Goal: Information Seeking & Learning: Find contact information

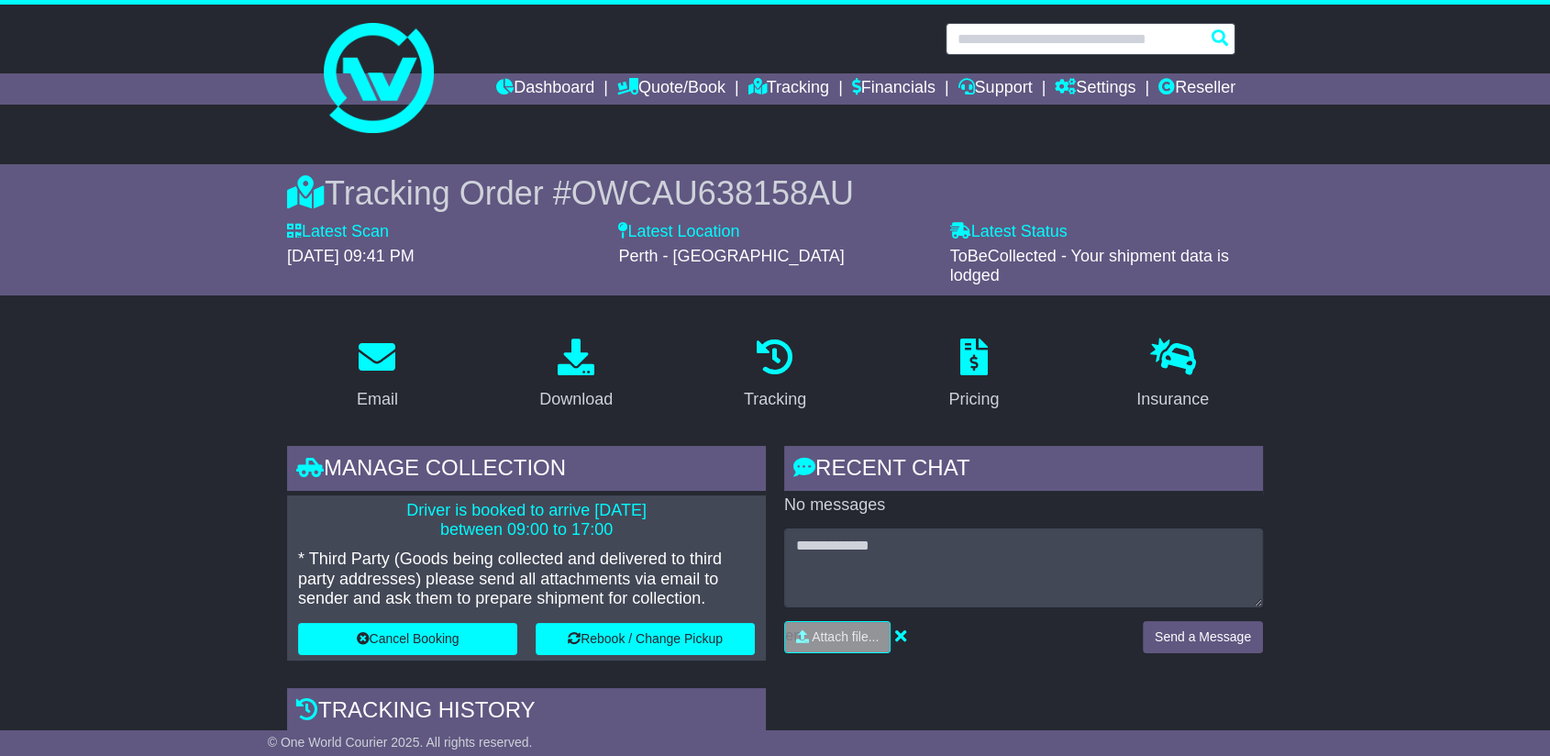
click at [1037, 39] on input "text" at bounding box center [1091, 39] width 290 height 32
paste input "**********"
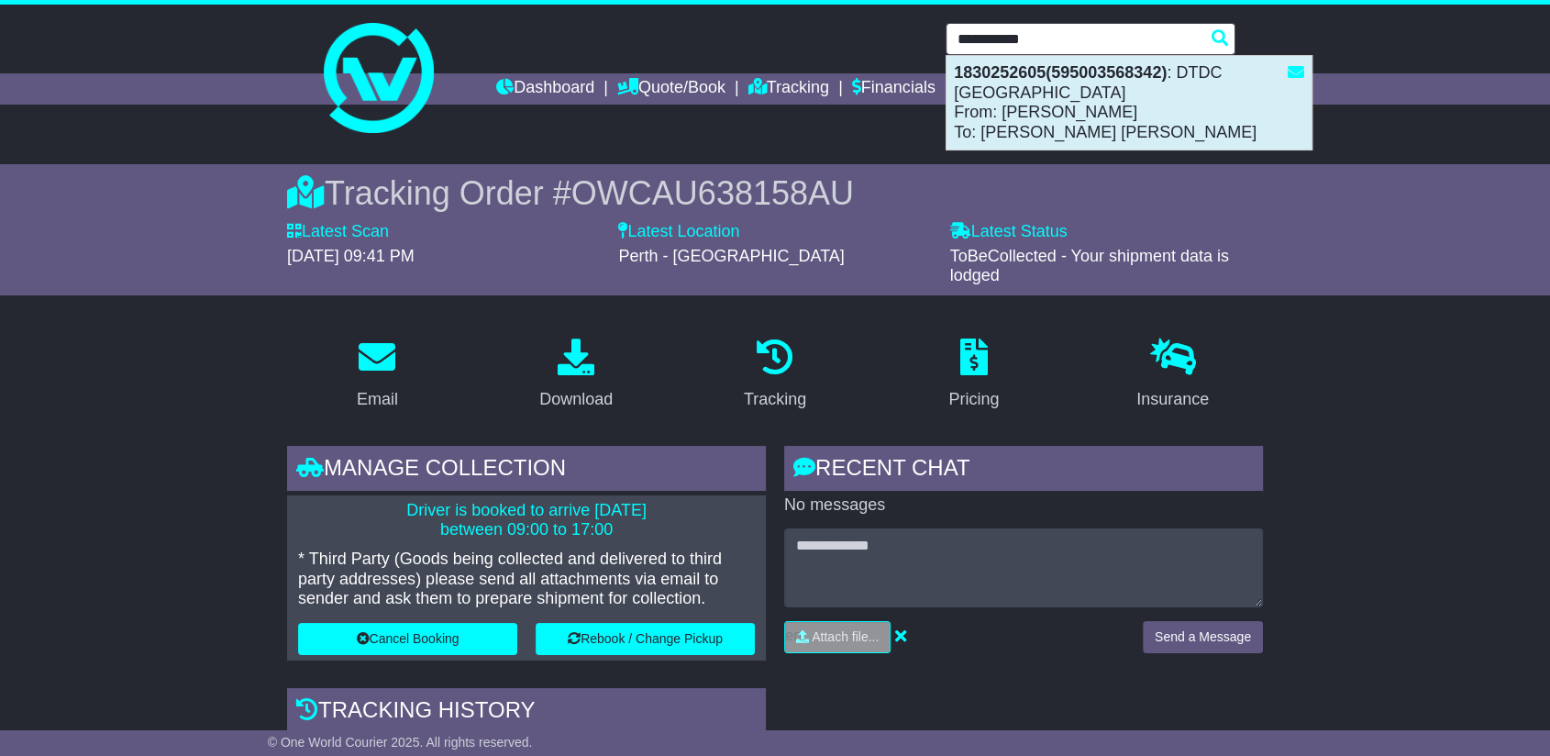
click at [1041, 99] on div "1830252605(595003568342) : DTDC Australia From: ADAM WADI To: AHMED MOHAMED ABA…" at bounding box center [1129, 103] width 365 height 94
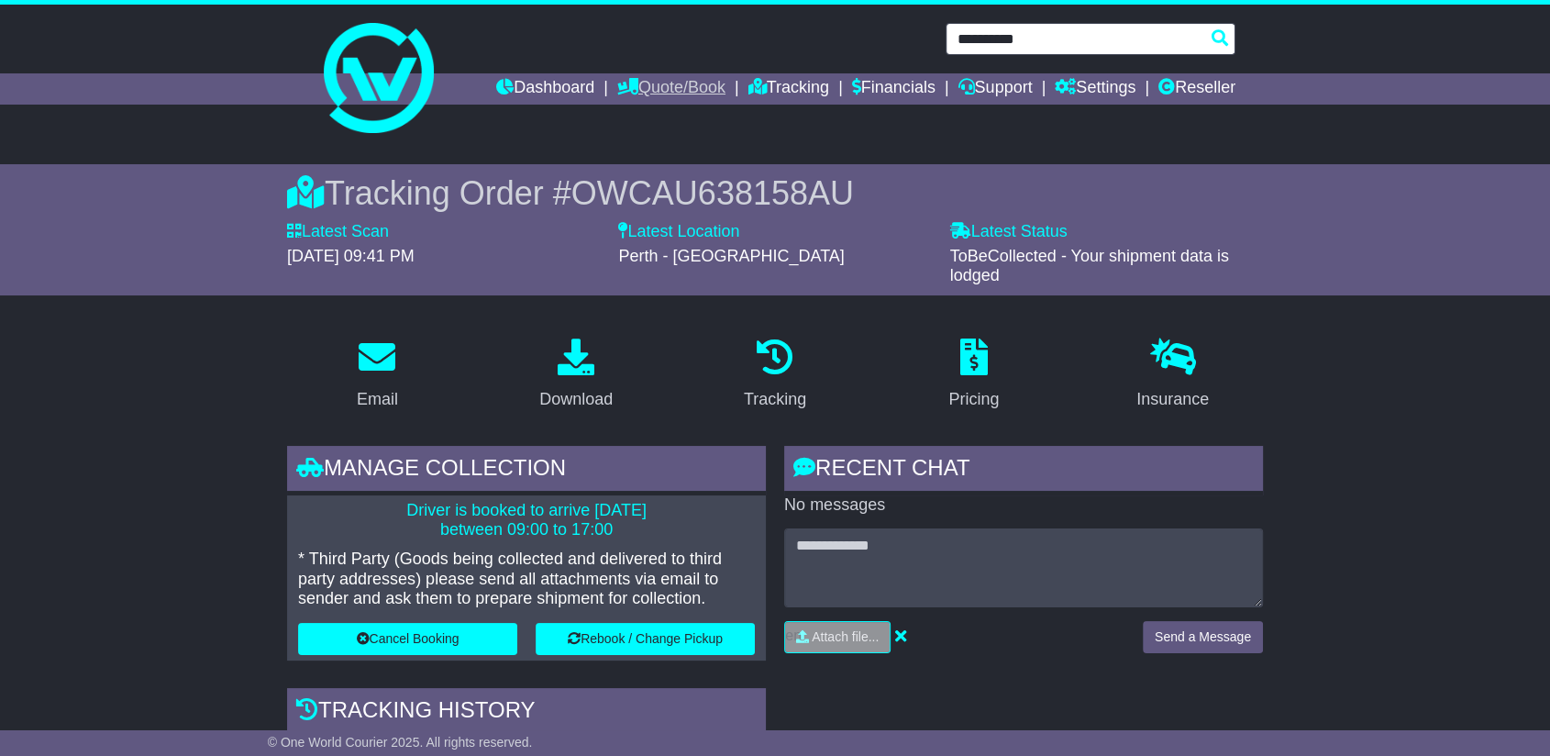
type input "**********"
click at [678, 87] on link "Quote/Book" at bounding box center [671, 88] width 108 height 31
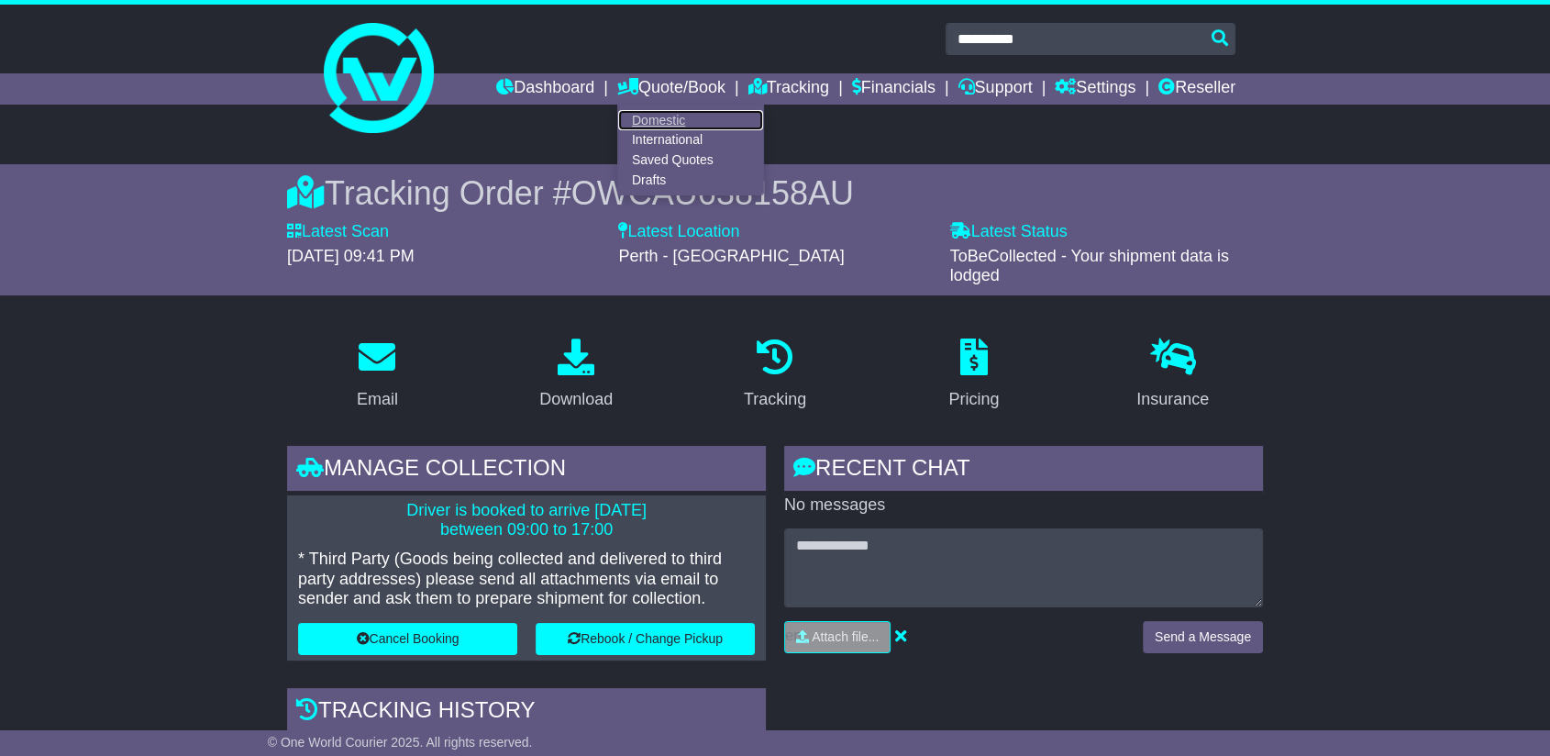
click at [668, 126] on link "Domestic" at bounding box center [690, 120] width 145 height 20
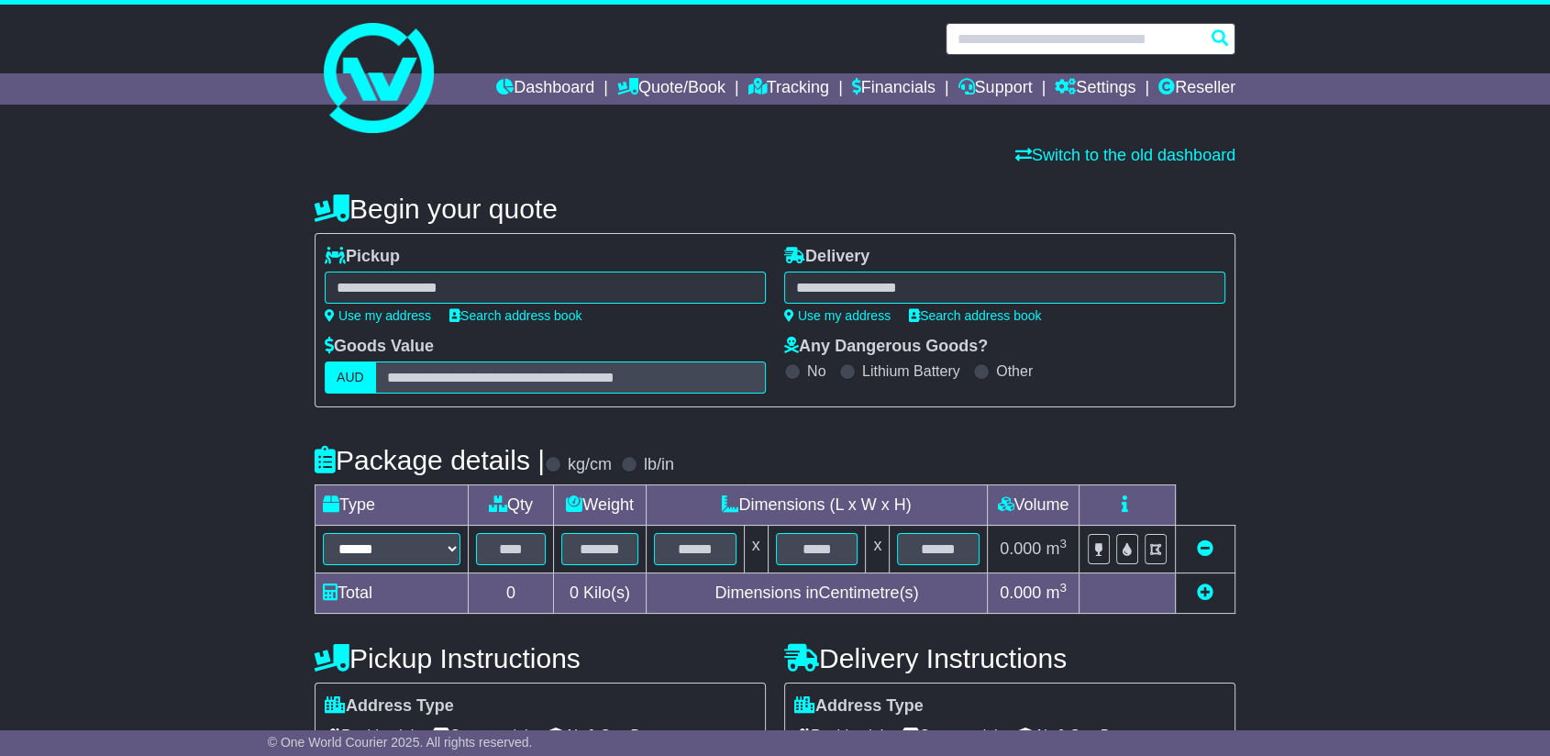
click at [1021, 31] on input "text" at bounding box center [1091, 39] width 290 height 32
paste input "**********"
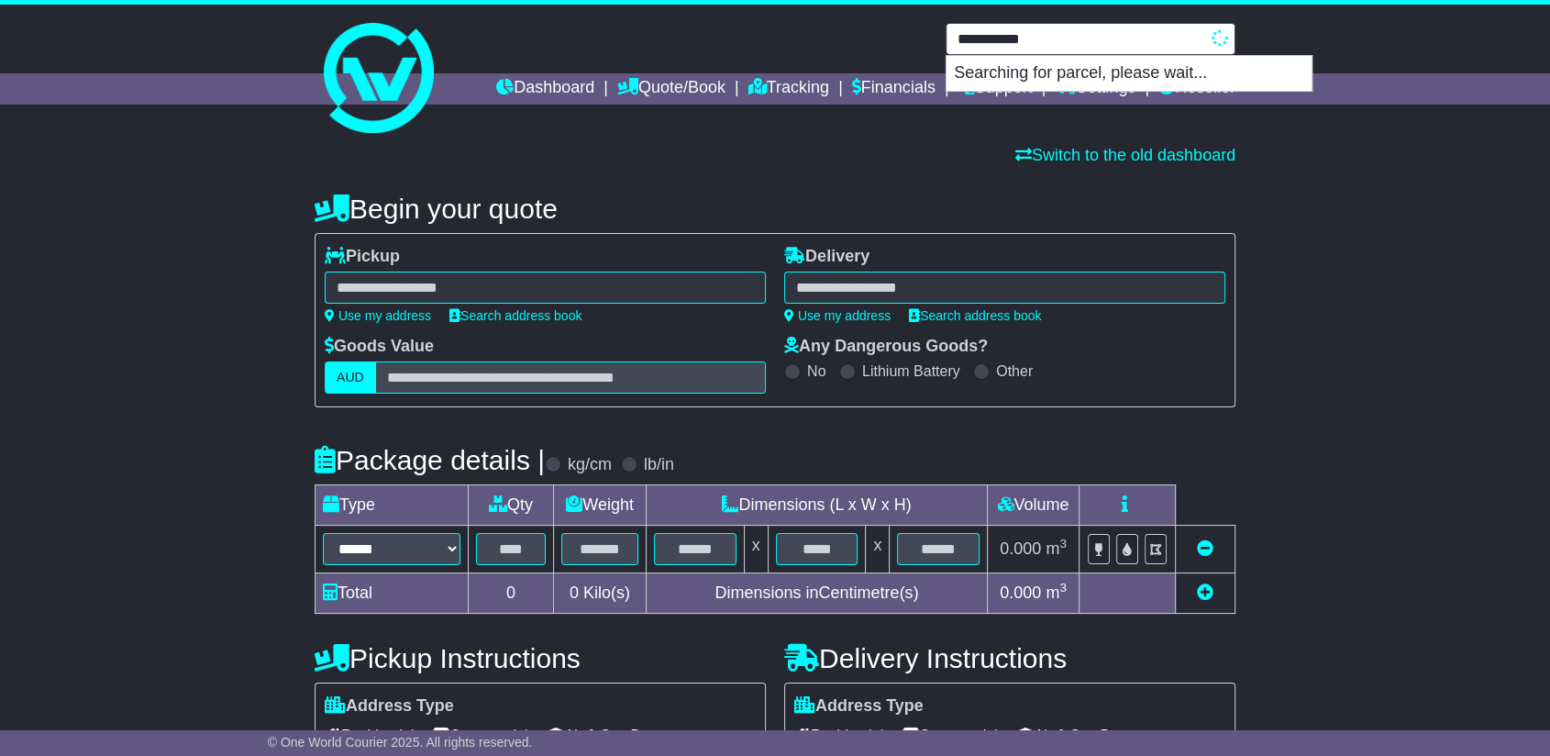
type input "**********"
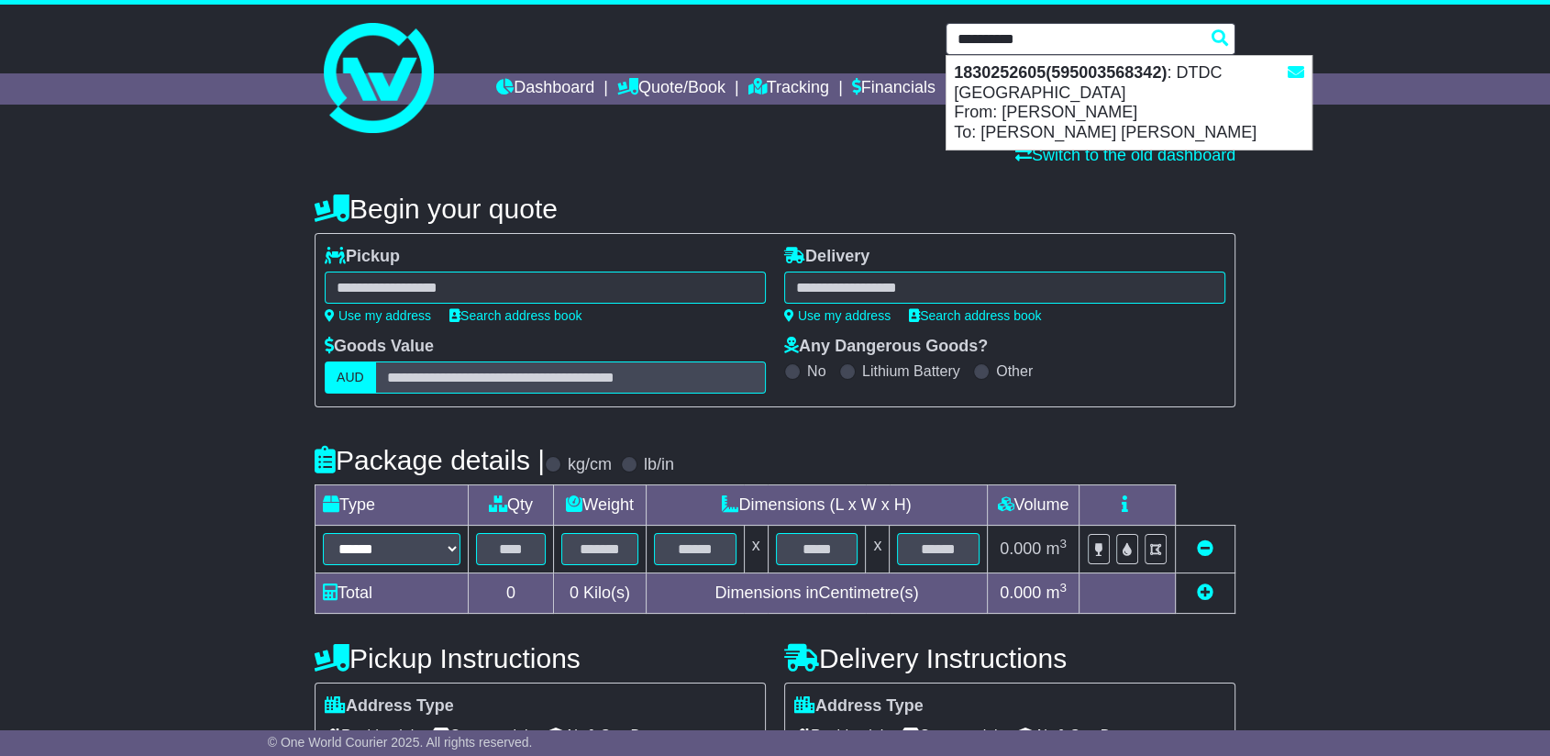
click at [1105, 122] on div "1830252605(595003568342) : DTDC Australia From: ADAM WADI To: AHMED MOHAMED ABA…" at bounding box center [1129, 103] width 365 height 94
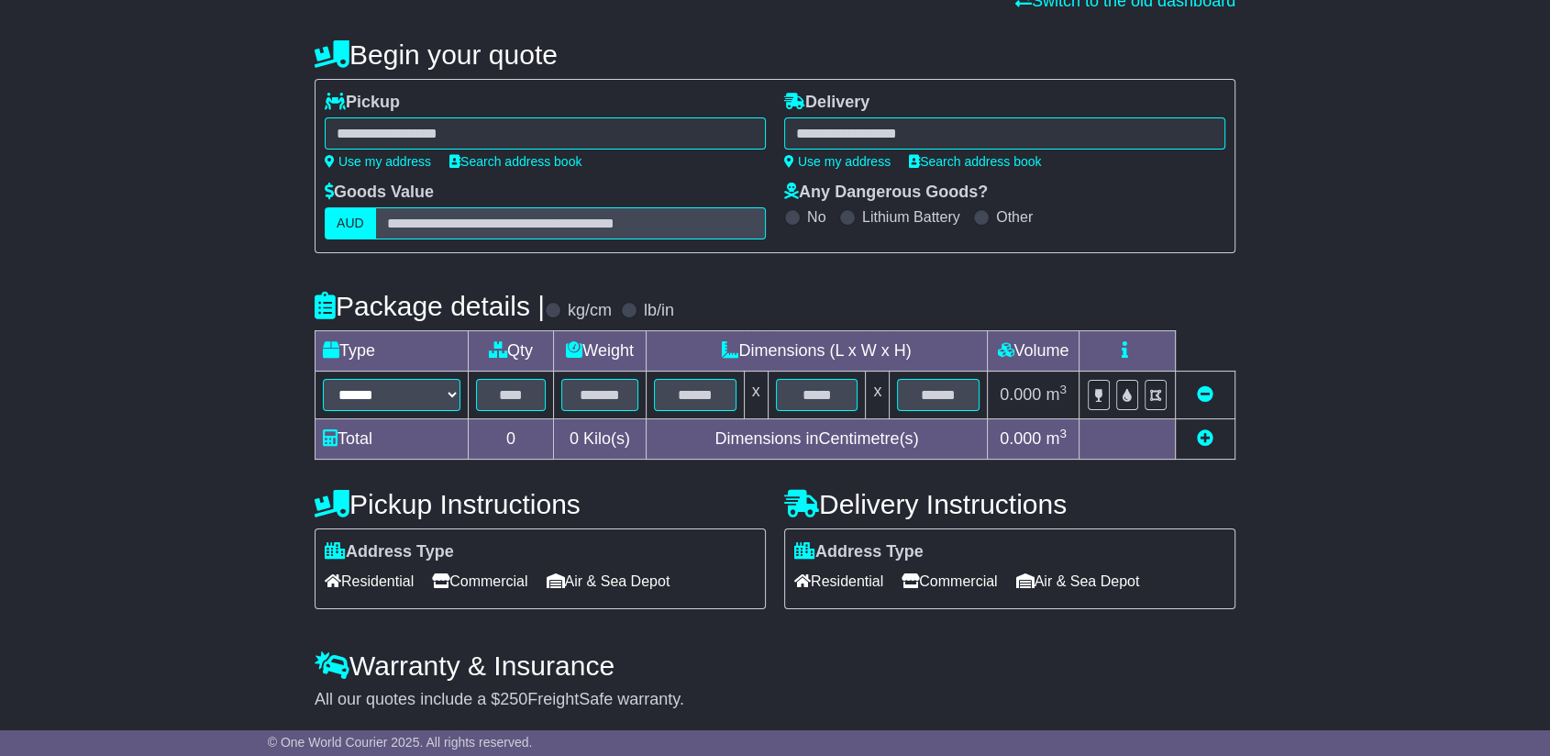
scroll to position [212, 0]
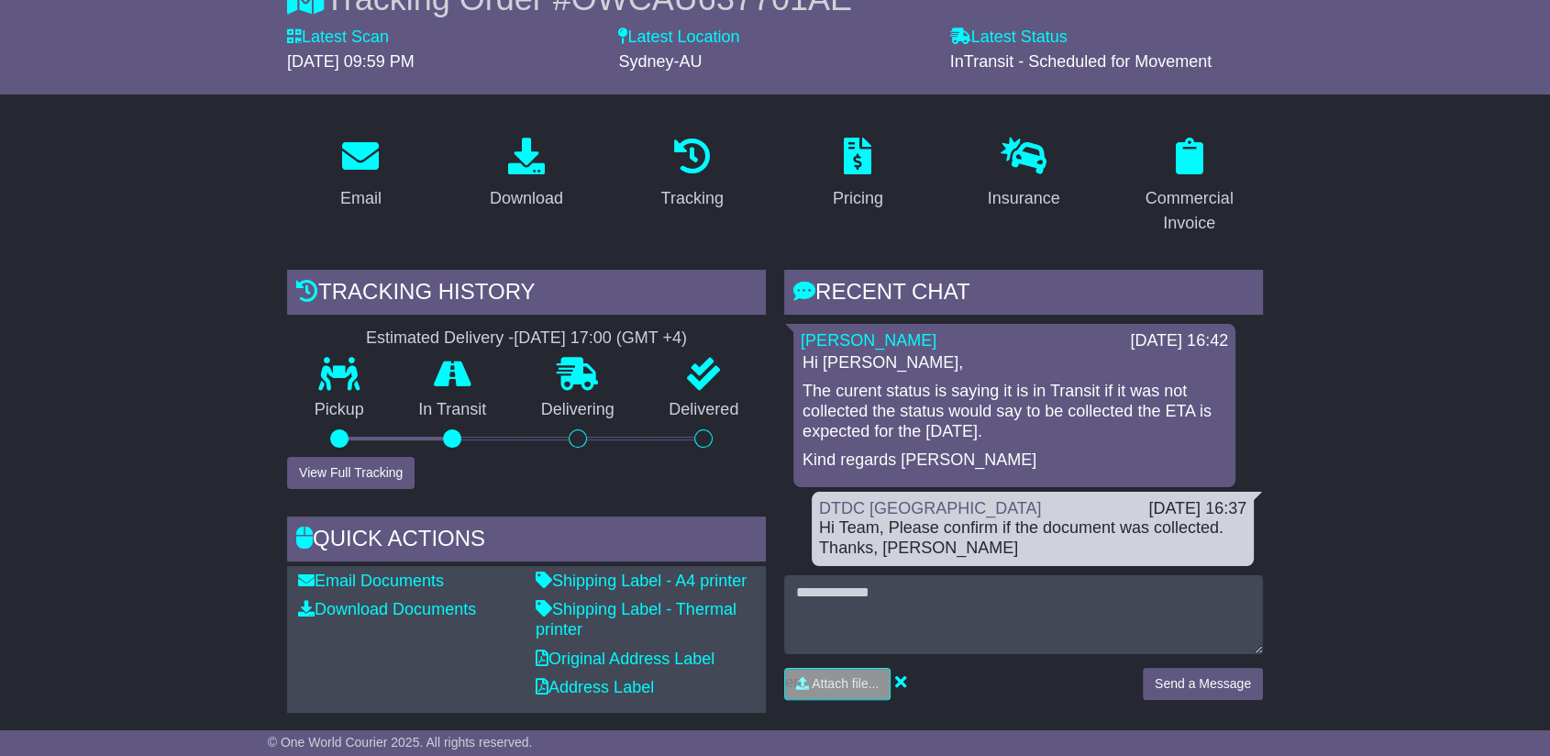
scroll to position [305, 0]
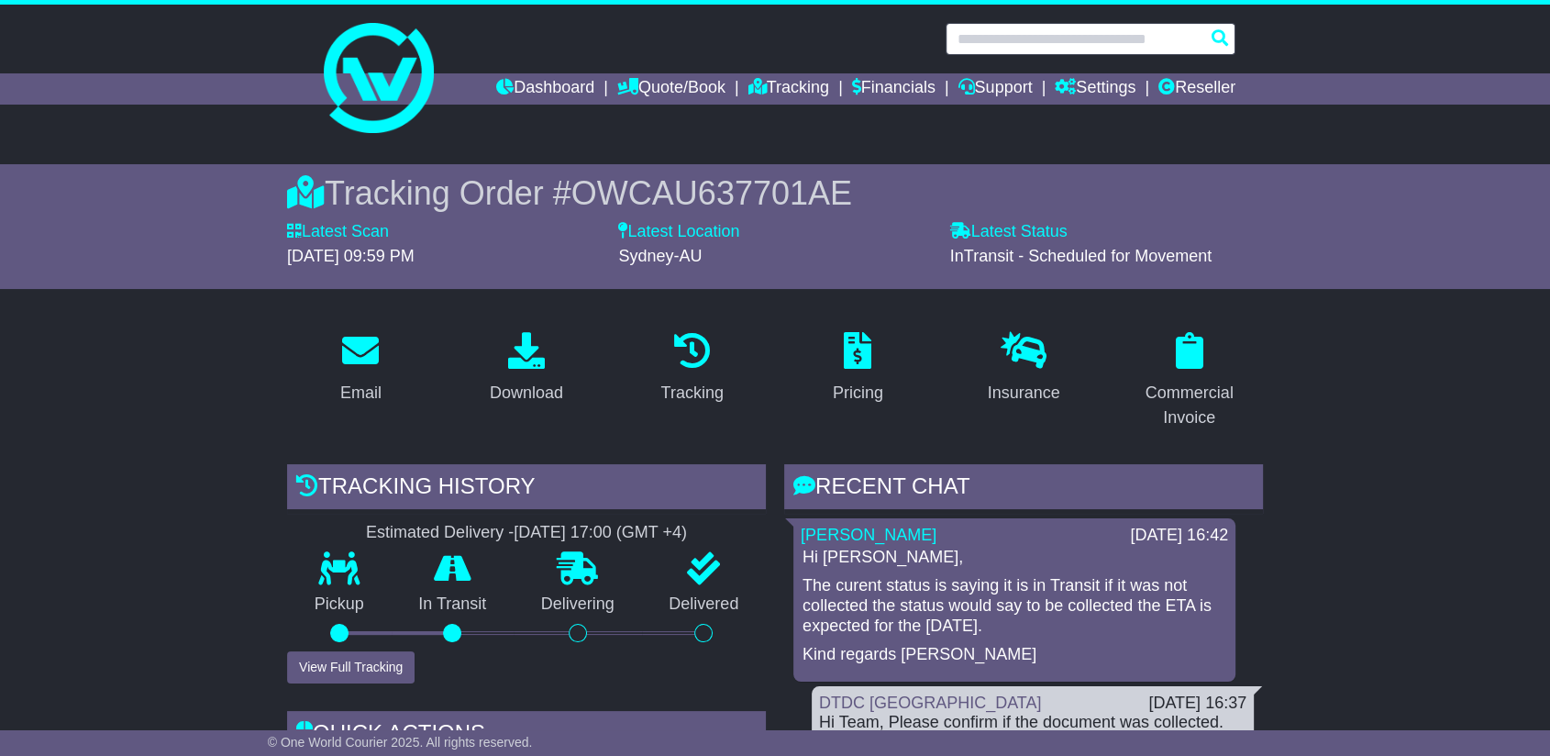
click at [1010, 46] on input "text" at bounding box center [1091, 39] width 290 height 32
paste input "**********"
type input "**********"
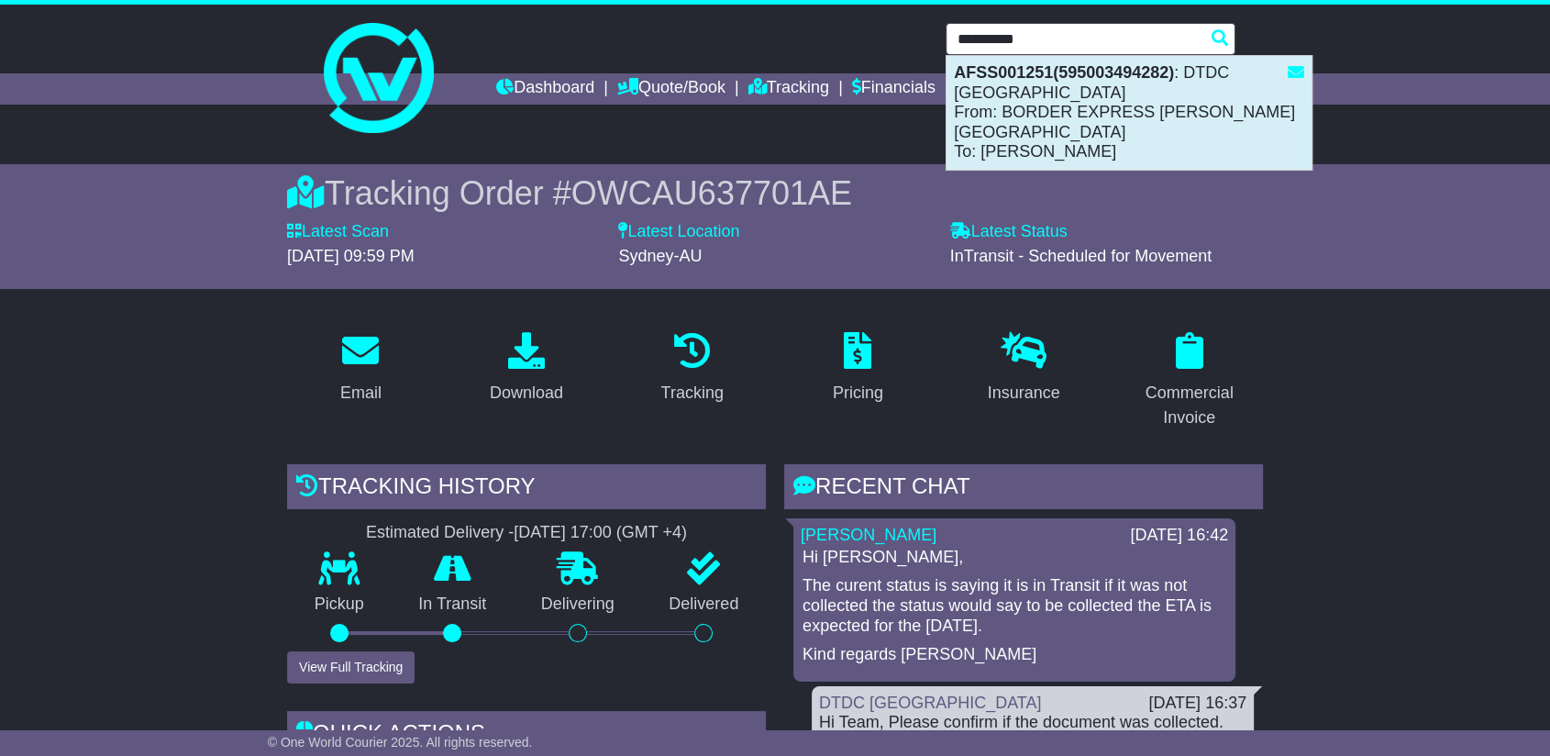
click at [1096, 120] on div "AFSS001251(595003494282) : DTDC Australia From: BORDER EXPRESS GILLMAN DEPOT To…" at bounding box center [1129, 113] width 365 height 114
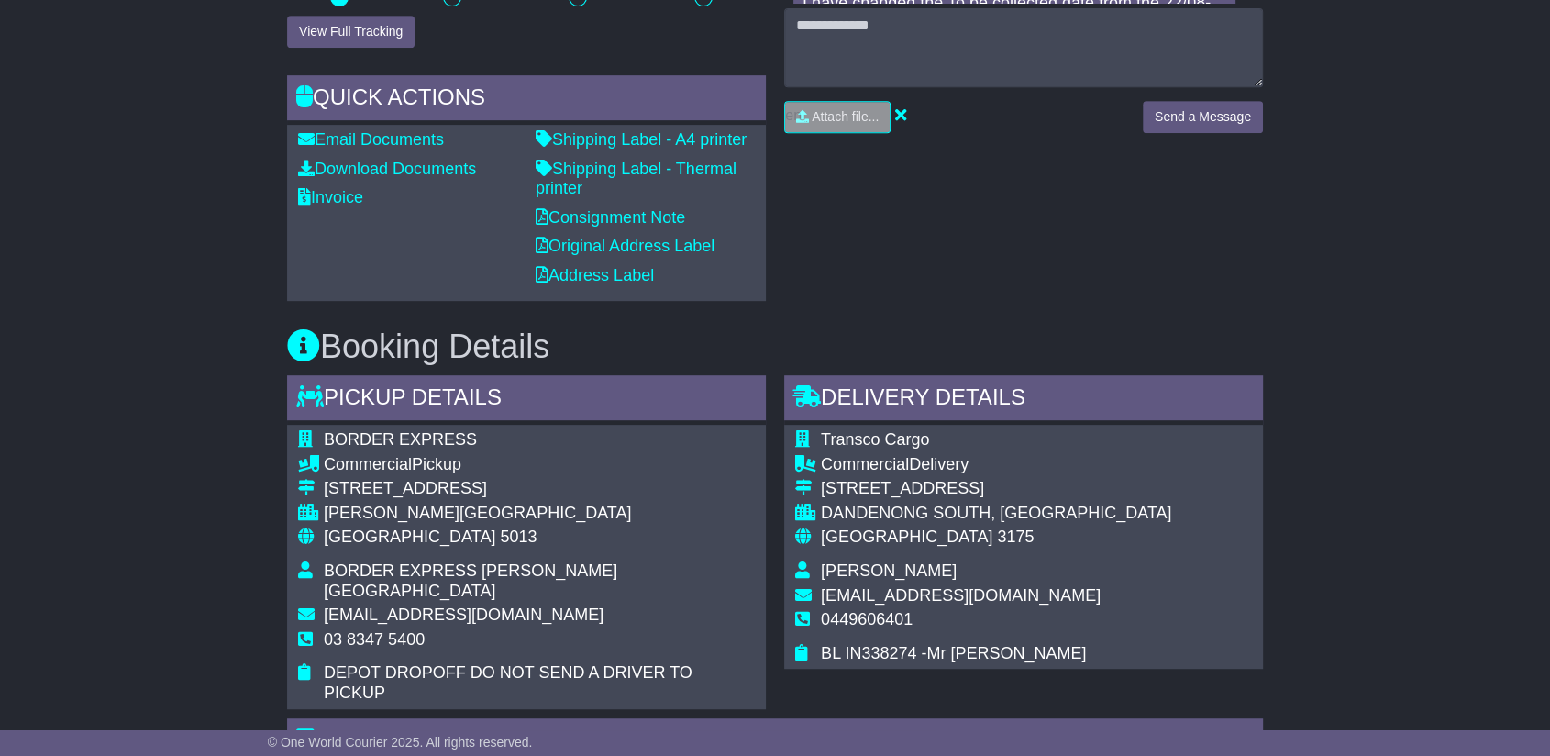
scroll to position [917, 0]
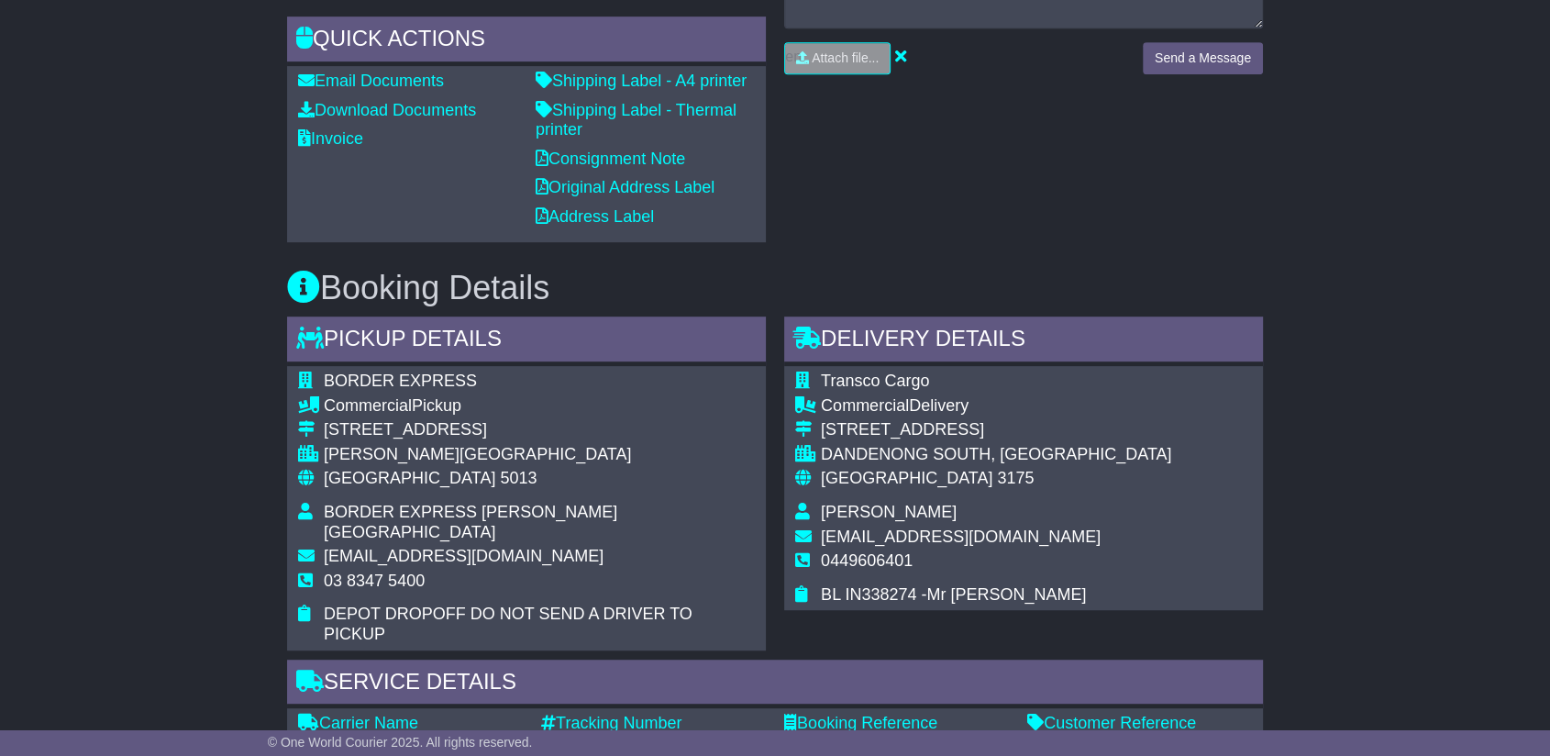
click at [360, 460] on div "[PERSON_NAME][GEOGRAPHIC_DATA]" at bounding box center [539, 455] width 431 height 20
click at [352, 455] on div "[PERSON_NAME][GEOGRAPHIC_DATA]" at bounding box center [539, 455] width 431 height 20
copy tbody "[PERSON_NAME][GEOGRAPHIC_DATA]"
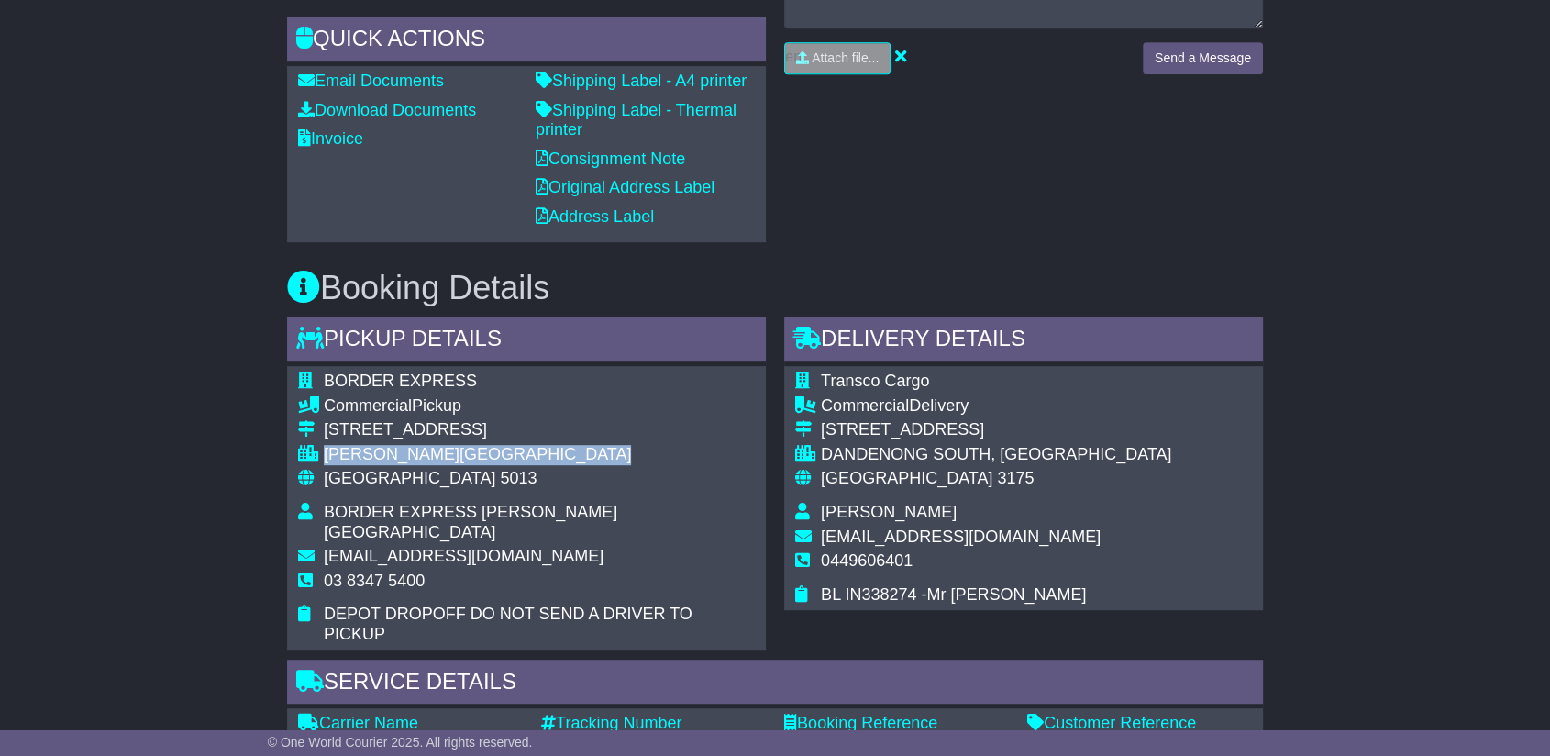
click at [405, 384] on span "BORDER EXPRESS" at bounding box center [400, 380] width 153 height 18
click at [404, 384] on span "BORDER EXPRESS" at bounding box center [400, 380] width 153 height 18
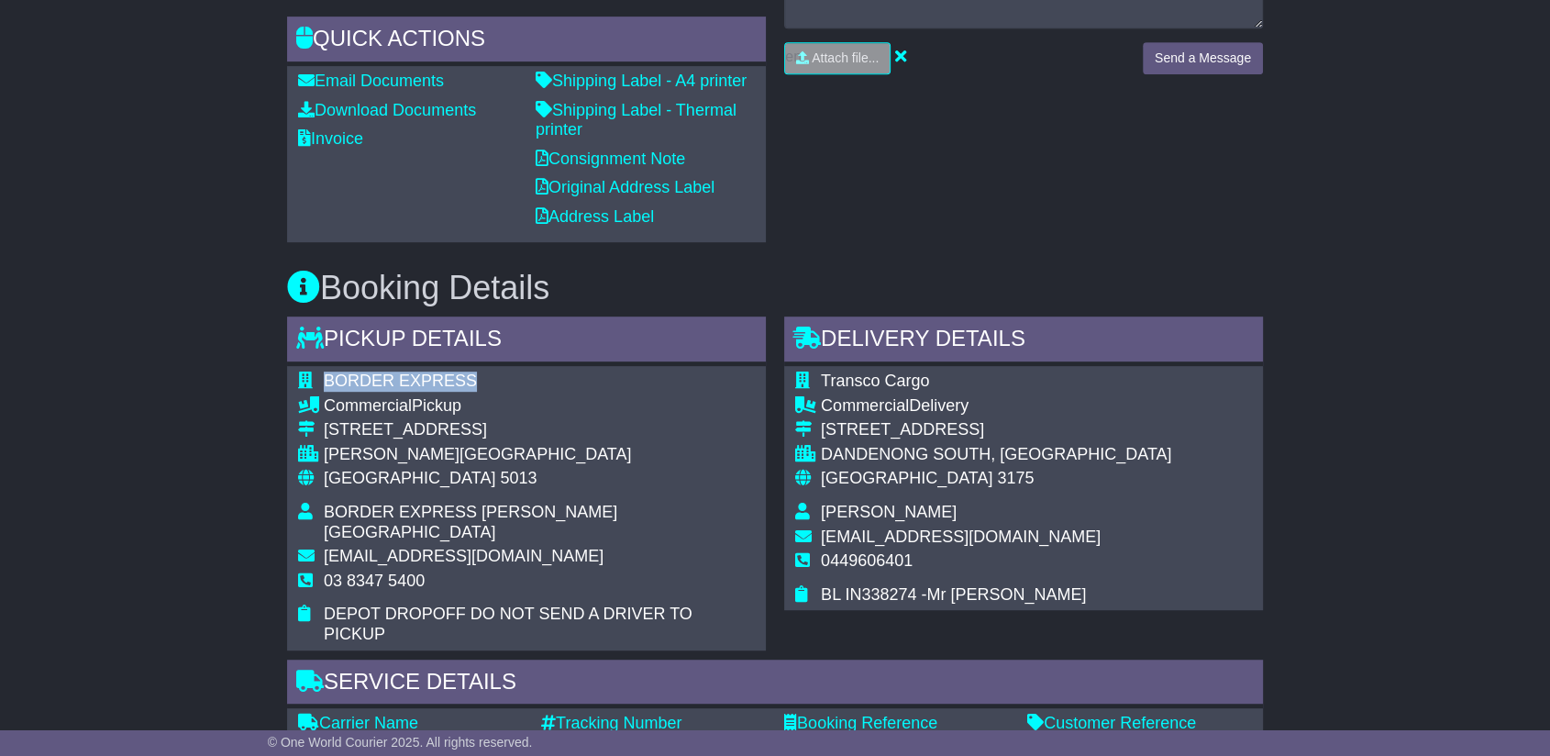
click at [404, 384] on span "BORDER EXPRESS" at bounding box center [400, 380] width 153 height 18
copy tbody "BORDER EXPRESS"
click at [385, 437] on td "[STREET_ADDRESS]" at bounding box center [539, 432] width 431 height 25
click at [390, 427] on div "[STREET_ADDRESS]" at bounding box center [539, 430] width 431 height 20
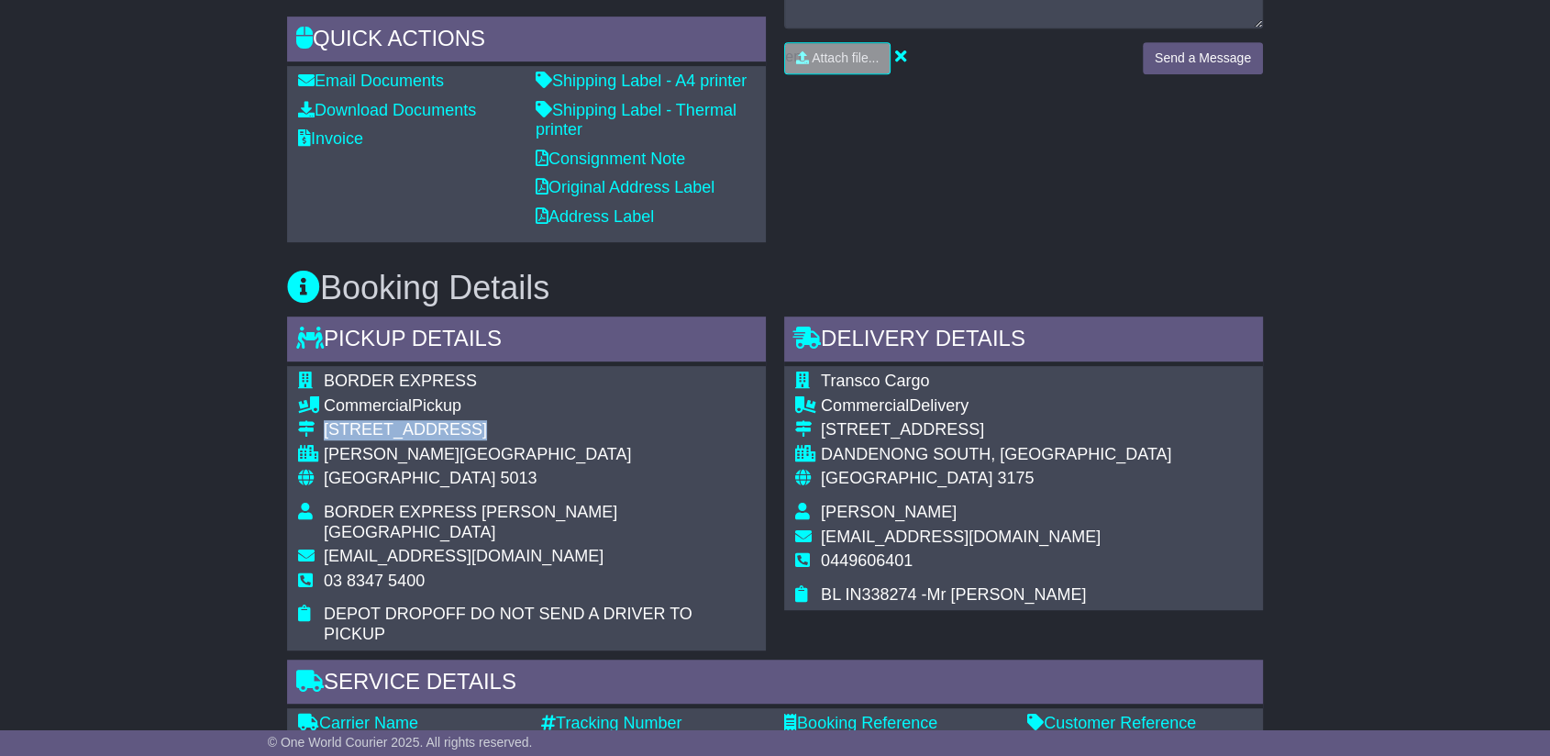
click at [390, 427] on div "[STREET_ADDRESS]" at bounding box center [539, 430] width 431 height 20
copy tbody "[STREET_ADDRESS]"
click at [508, 511] on span "BORDER EXPRESS [PERSON_NAME][GEOGRAPHIC_DATA]" at bounding box center [471, 522] width 294 height 39
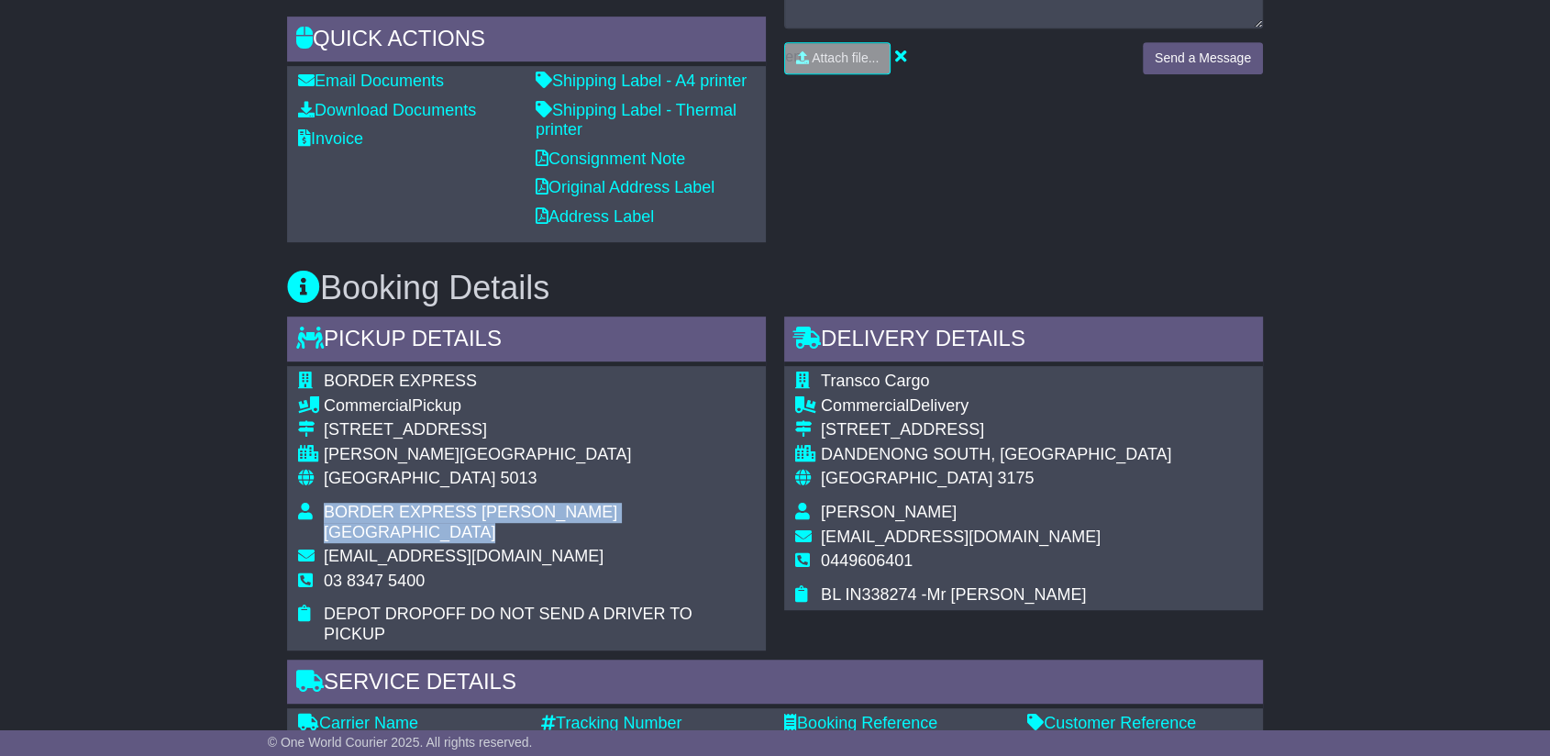
click at [508, 511] on span "BORDER EXPRESS [PERSON_NAME][GEOGRAPHIC_DATA]" at bounding box center [471, 522] width 294 height 39
copy tbody "BORDER EXPRESS [PERSON_NAME][GEOGRAPHIC_DATA]"
click at [371, 571] on span "03 8347 5400" at bounding box center [374, 580] width 101 height 18
click at [373, 571] on span "03 8347 5400" at bounding box center [374, 580] width 101 height 18
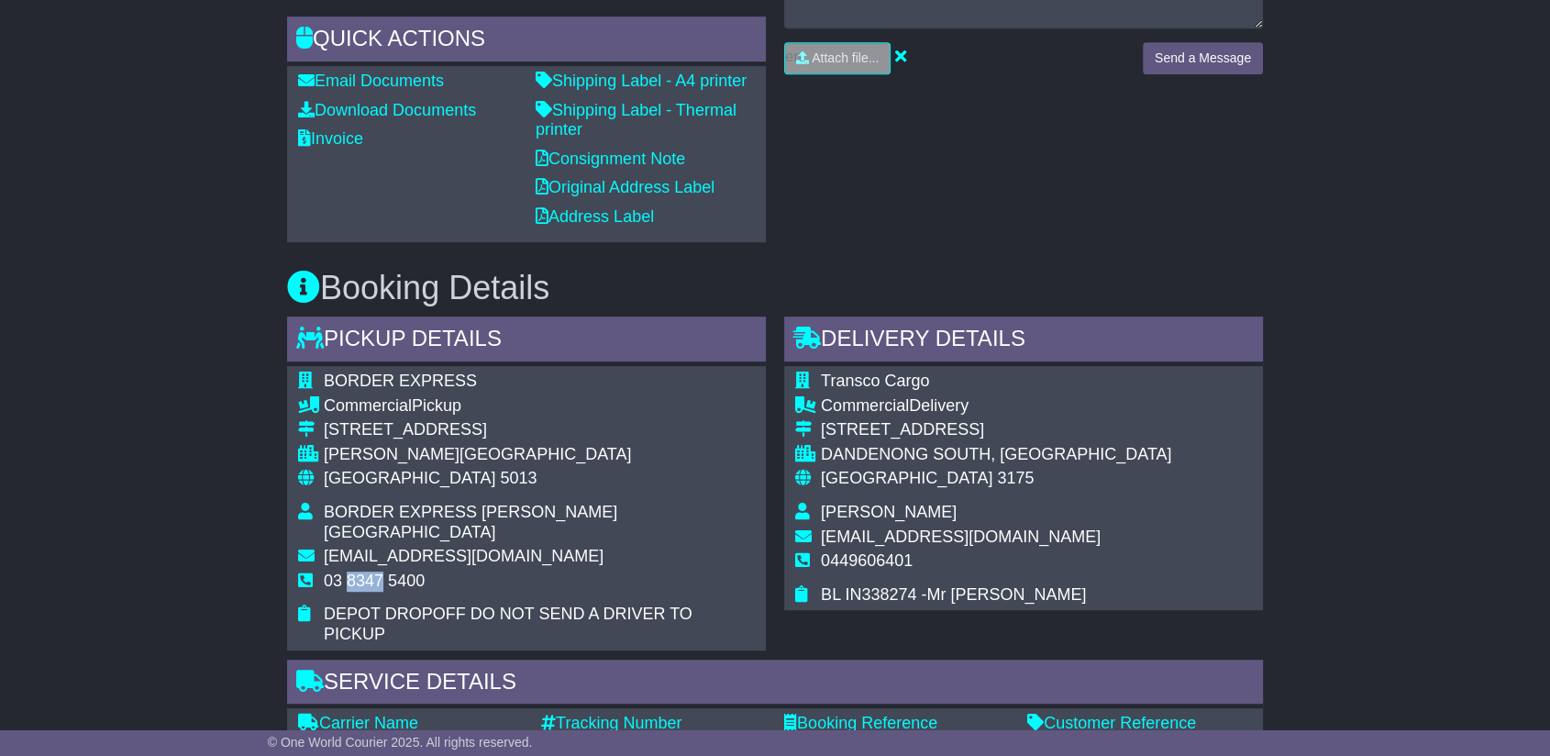
click at [373, 571] on span "03 8347 5400" at bounding box center [374, 580] width 101 height 18
copy tbody "03 8347 5400"
click at [480, 518] on td "BORDER EXPRESS [PERSON_NAME][GEOGRAPHIC_DATA]" at bounding box center [539, 525] width 431 height 44
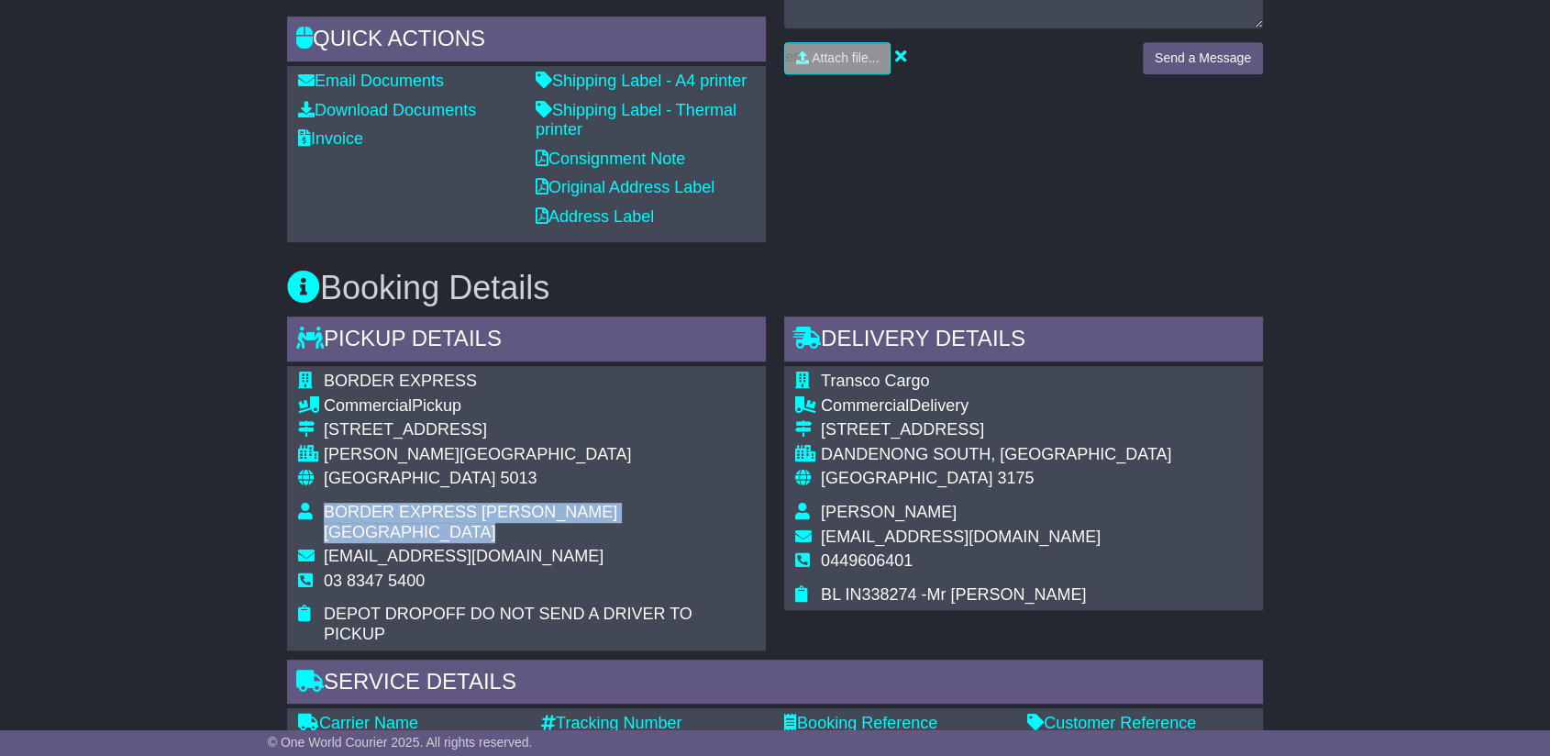
click at [480, 518] on td "BORDER EXPRESS [PERSON_NAME][GEOGRAPHIC_DATA]" at bounding box center [539, 525] width 431 height 44
drag, startPoint x: 480, startPoint y: 518, endPoint x: 482, endPoint y: 530, distance: 12.1
click at [482, 547] on span "[EMAIL_ADDRESS][DOMAIN_NAME]" at bounding box center [464, 556] width 280 height 18
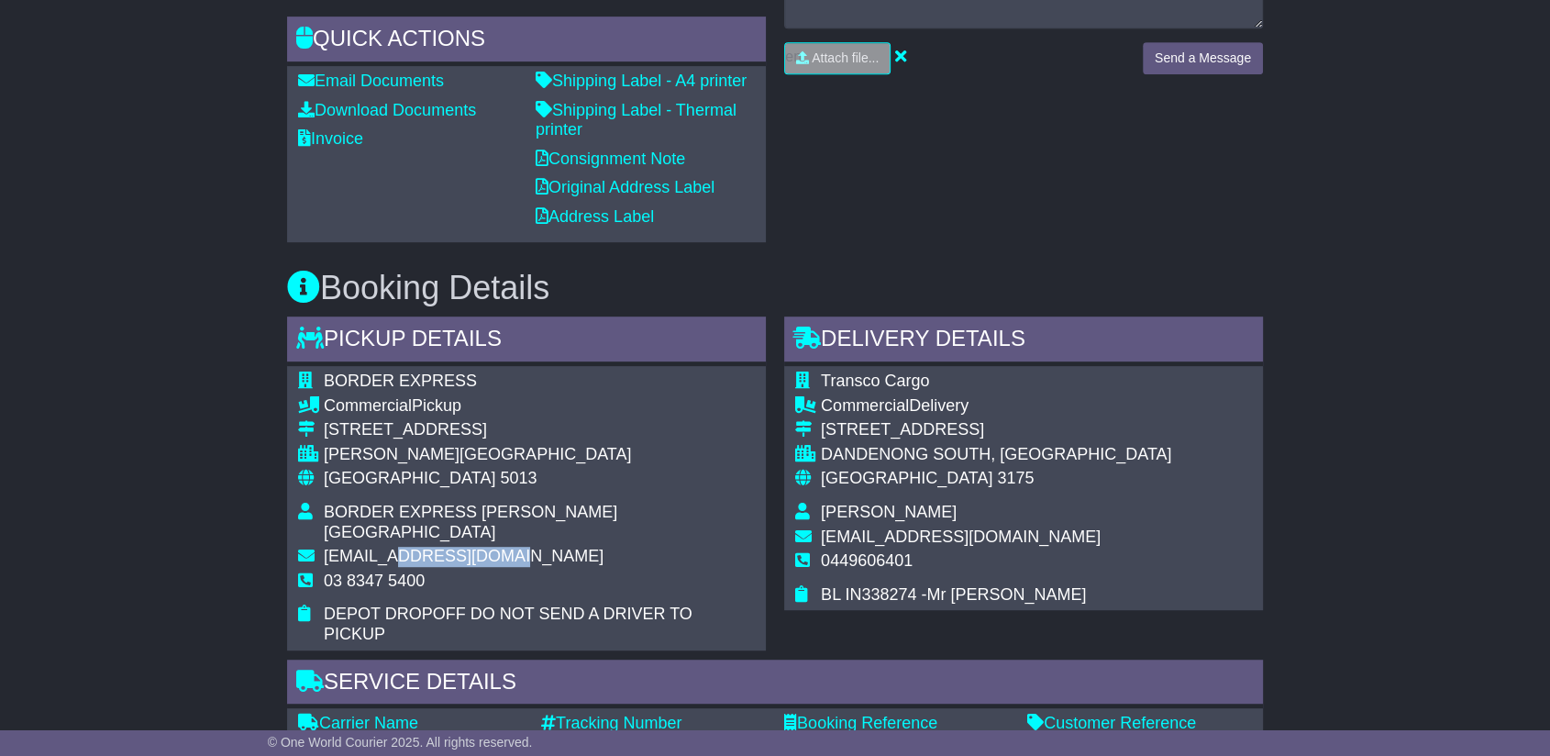
click at [482, 547] on span "[EMAIL_ADDRESS][DOMAIN_NAME]" at bounding box center [464, 556] width 280 height 18
copy tbody "[EMAIL_ADDRESS][DOMAIN_NAME]"
drag, startPoint x: 918, startPoint y: 586, endPoint x: 812, endPoint y: 596, distance: 106.9
click at [815, 591] on tr "BL IN338274 -Mr [PERSON_NAME]" at bounding box center [983, 595] width 376 height 20
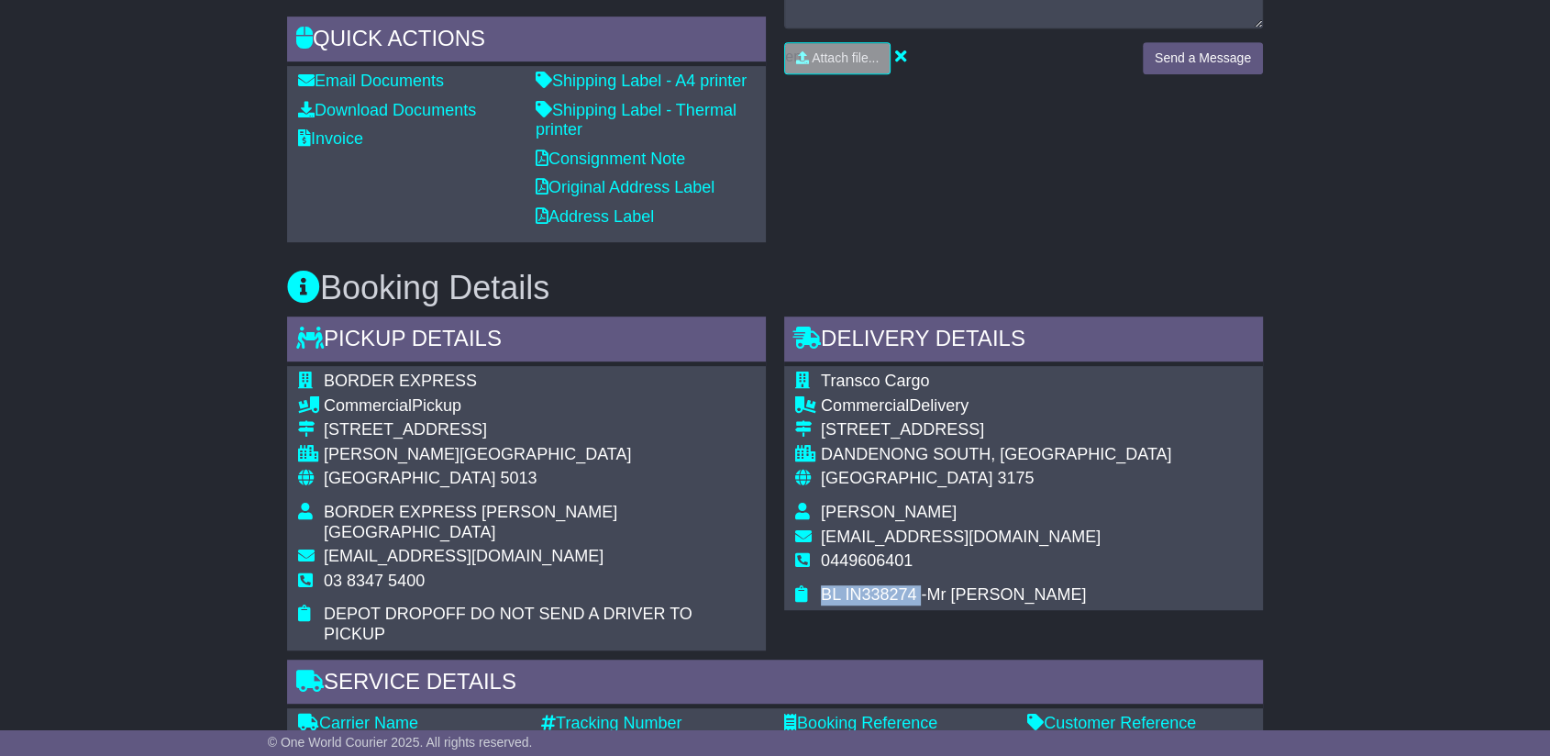
copy tr "BL IN338274"
